Goal: Information Seeking & Learning: Learn about a topic

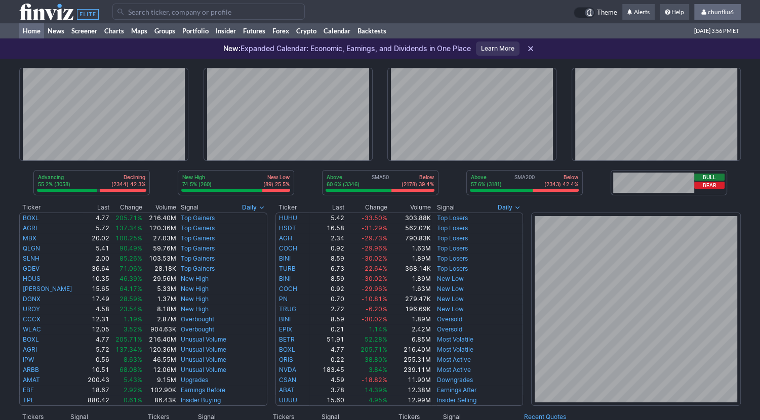
click at [712, 11] on span "chunfliu6" at bounding box center [721, 12] width 26 height 8
click at [698, 74] on link "Sign Out" at bounding box center [712, 75] width 57 height 16
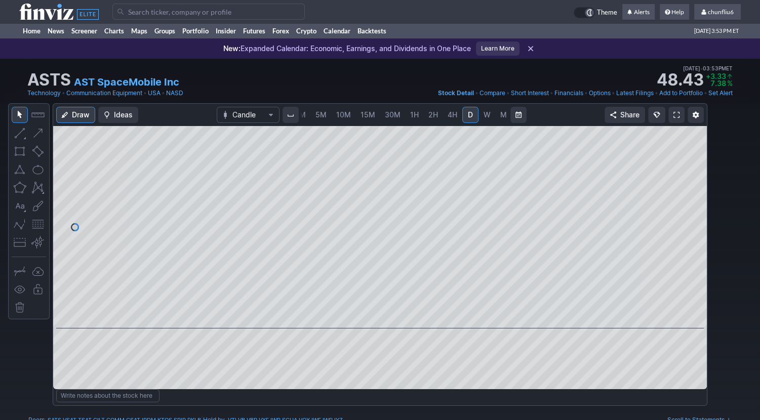
click at [672, 113] on link at bounding box center [676, 115] width 16 height 16
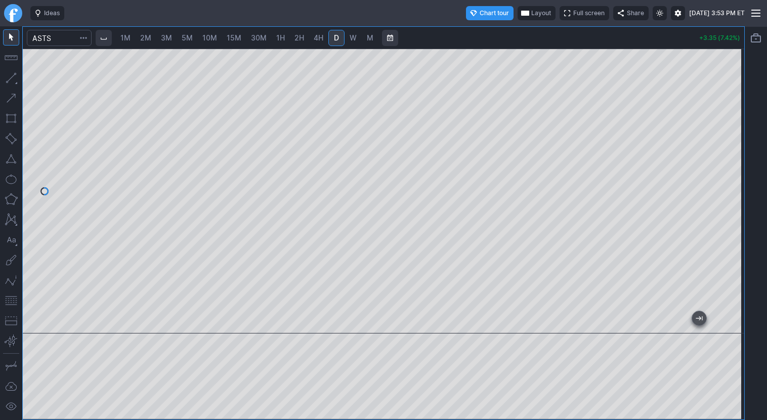
click at [128, 42] on span "1M" at bounding box center [125, 37] width 10 height 9
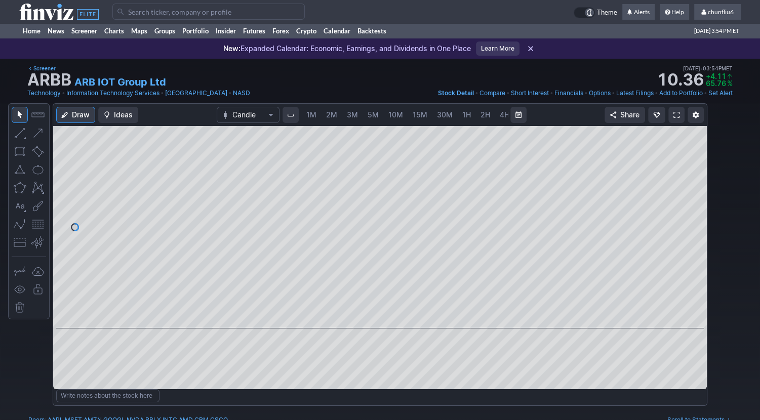
scroll to position [0, 52]
click at [318, 113] on span "5M" at bounding box center [320, 114] width 11 height 9
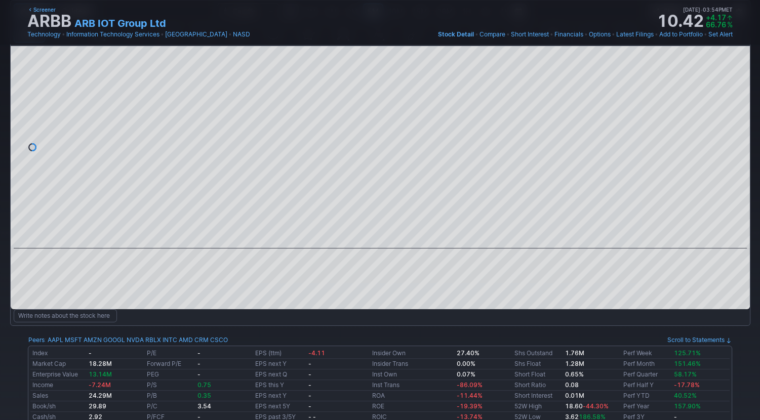
scroll to position [101, 0]
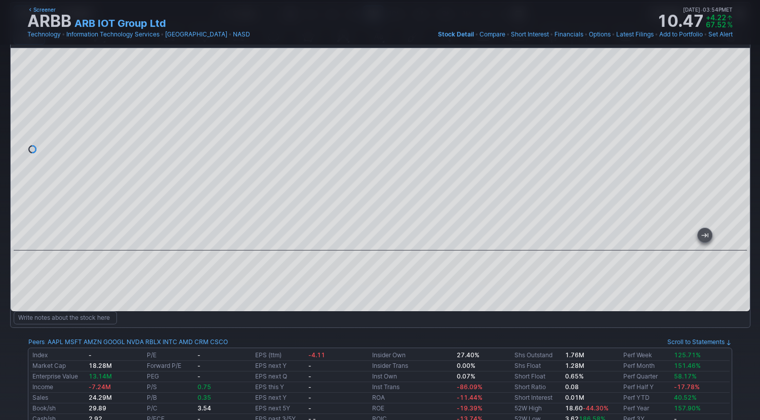
drag, startPoint x: 425, startPoint y: 239, endPoint x: -3, endPoint y: 78, distance: 457.4
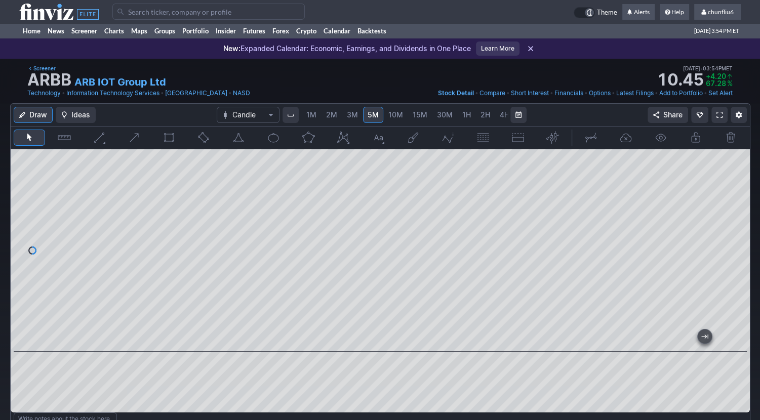
click at [334, 113] on span "2M" at bounding box center [331, 114] width 11 height 9
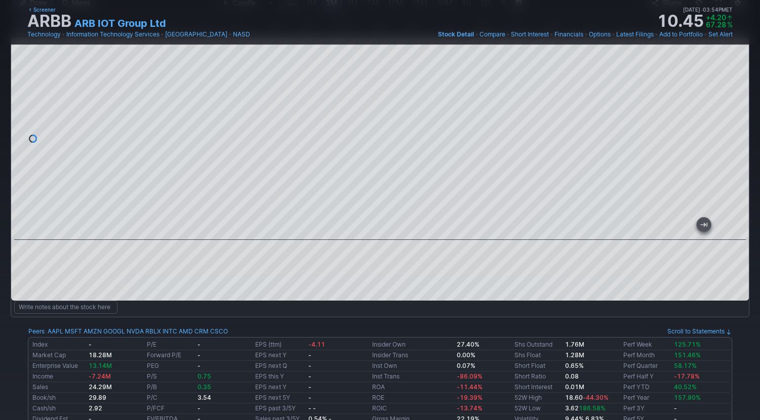
scroll to position [51, 0]
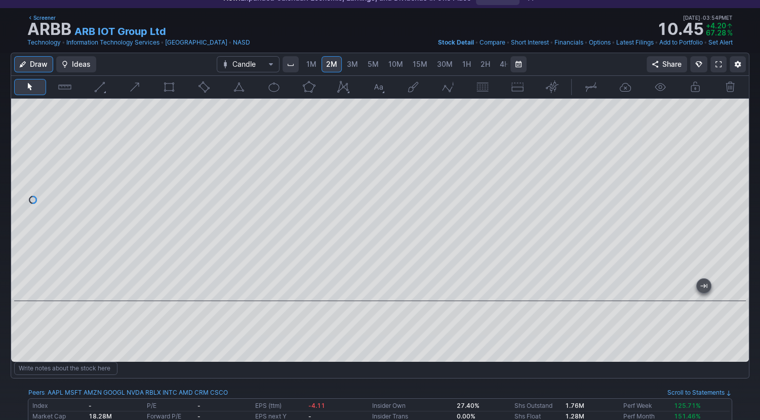
click at [119, 154] on div at bounding box center [379, 200] width 737 height 202
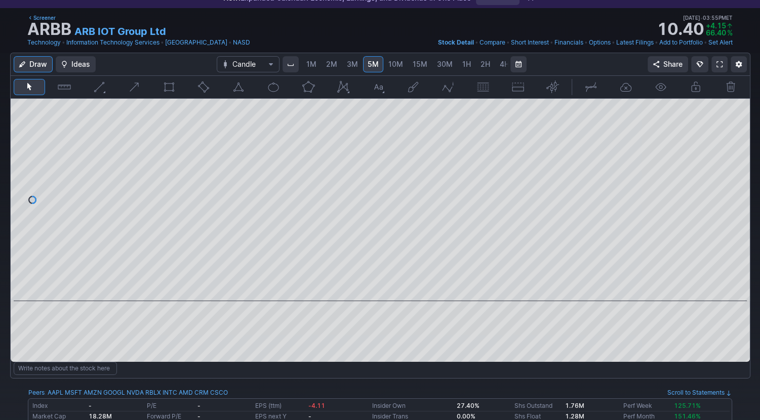
scroll to position [0, 52]
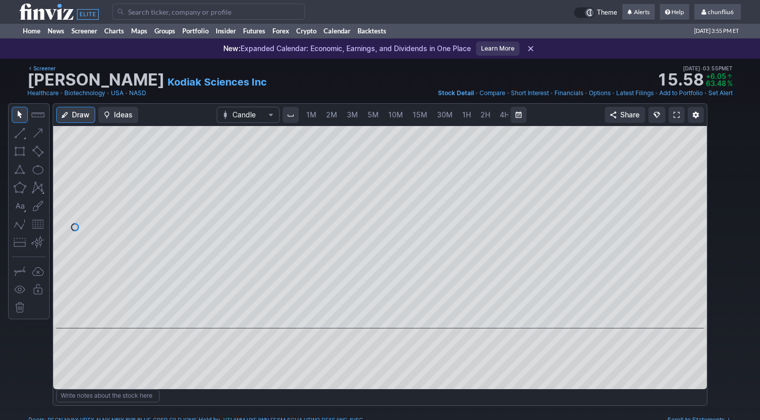
scroll to position [0, 52]
click at [323, 117] on link "5M" at bounding box center [321, 115] width 20 height 16
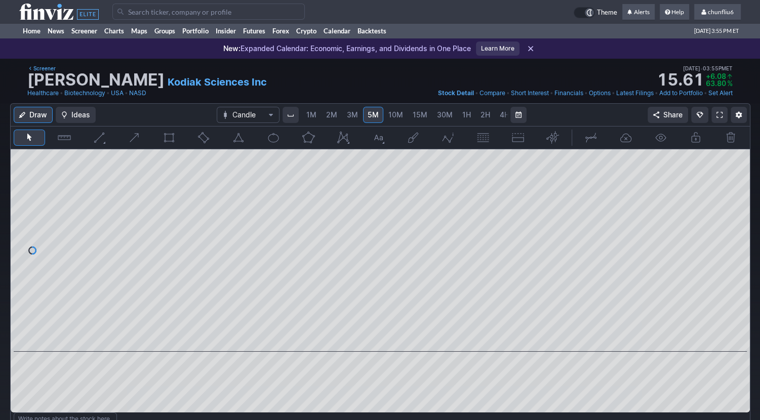
click at [311, 118] on span "1M" at bounding box center [311, 114] width 10 height 9
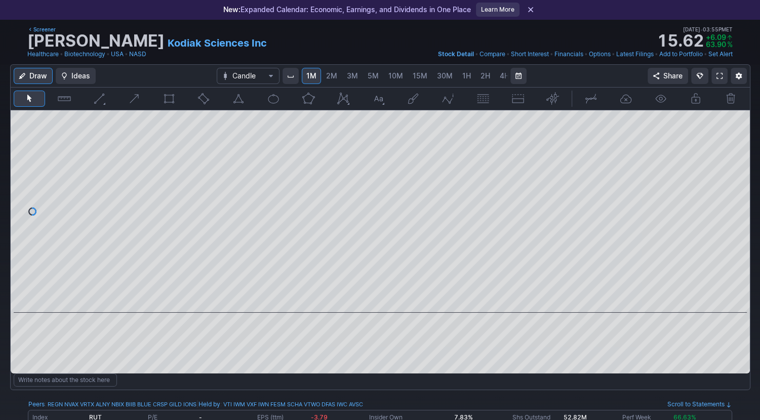
scroll to position [51, 0]
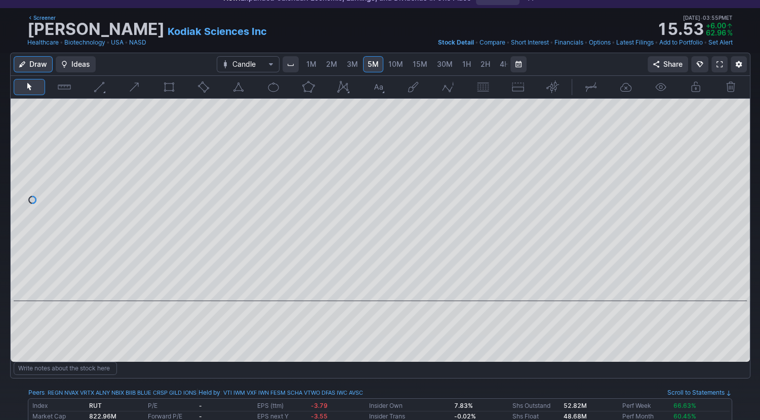
scroll to position [0, 52]
